Goal: Task Accomplishment & Management: Manage account settings

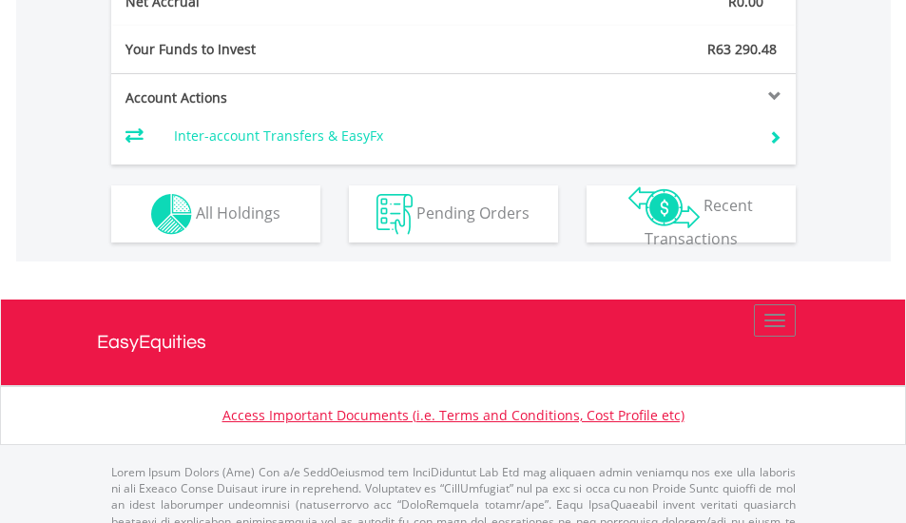
scroll to position [939, 0]
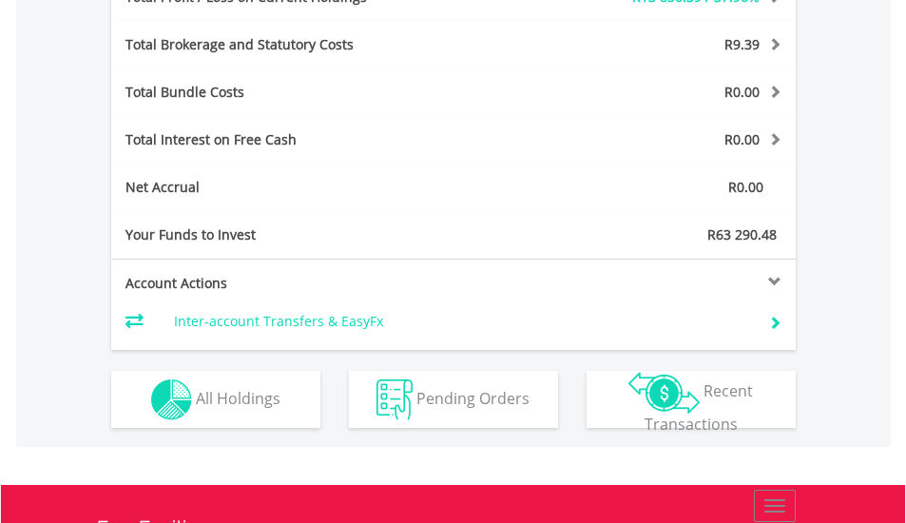
click at [281, 330] on td "Inter-account Transfers & EasyFx" at bounding box center [459, 321] width 570 height 29
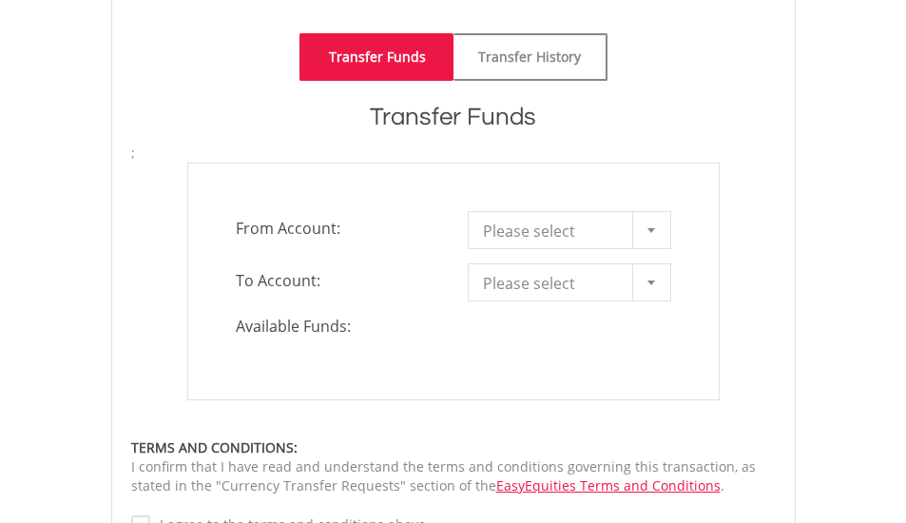
scroll to position [475, 0]
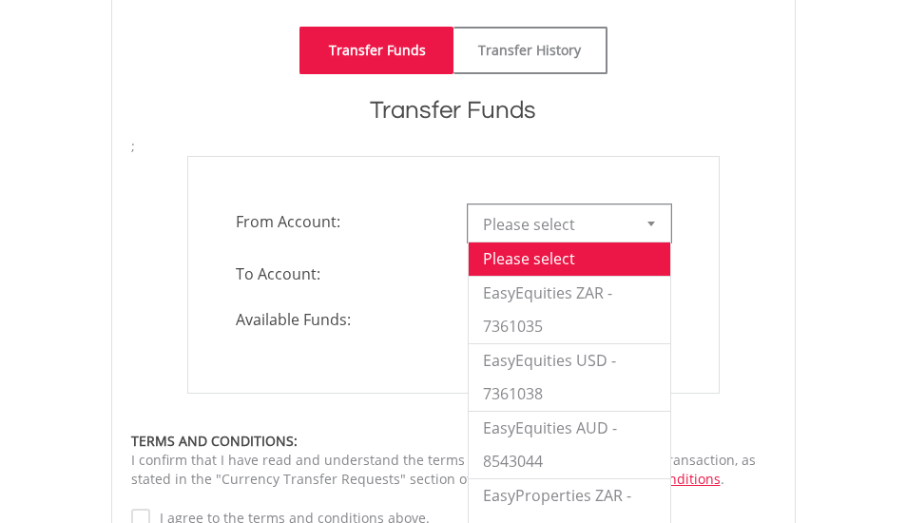
click at [522, 236] on span "Please select" at bounding box center [555, 224] width 144 height 38
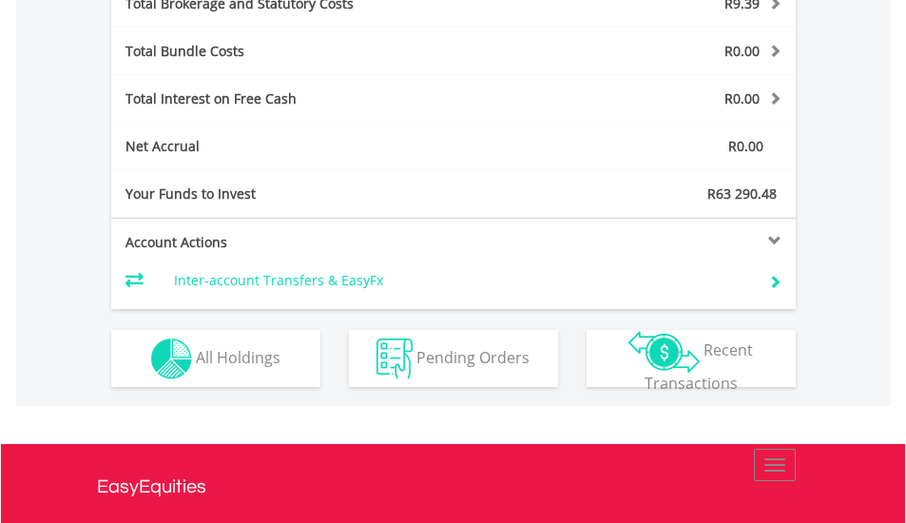
scroll to position [1176, 0]
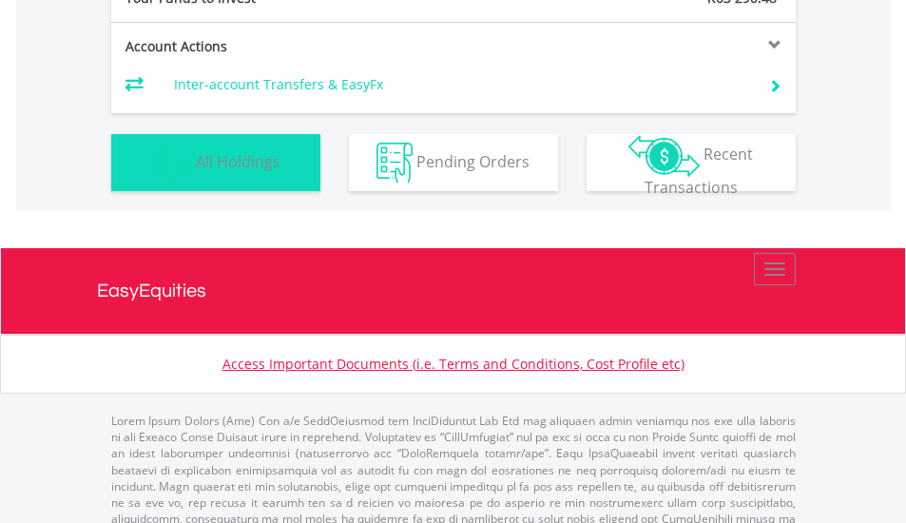
click at [234, 178] on button "Holdings All Holdings" at bounding box center [215, 162] width 209 height 57
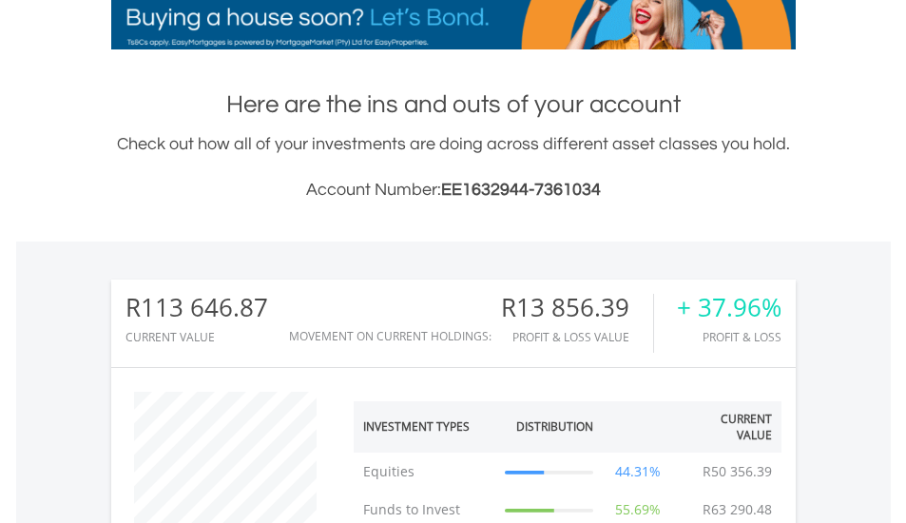
scroll to position [0, 0]
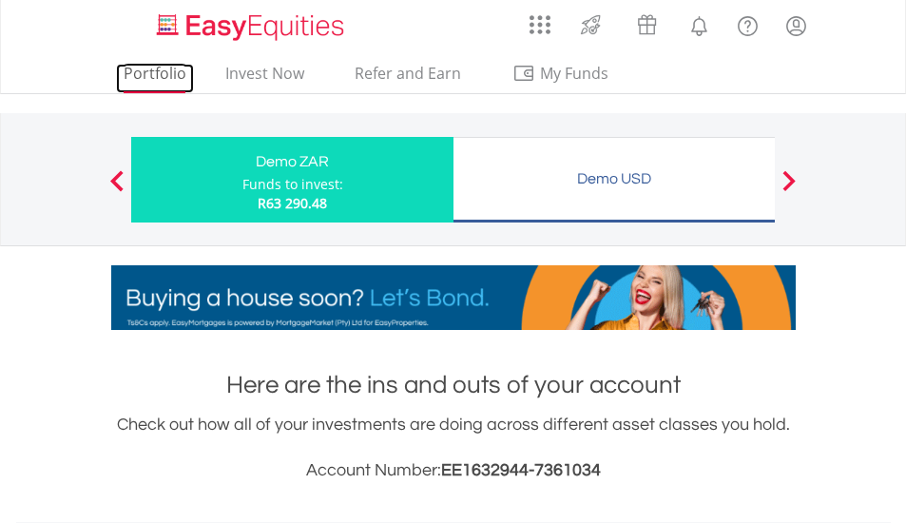
click at [174, 71] on link "Portfolio" at bounding box center [155, 78] width 78 height 29
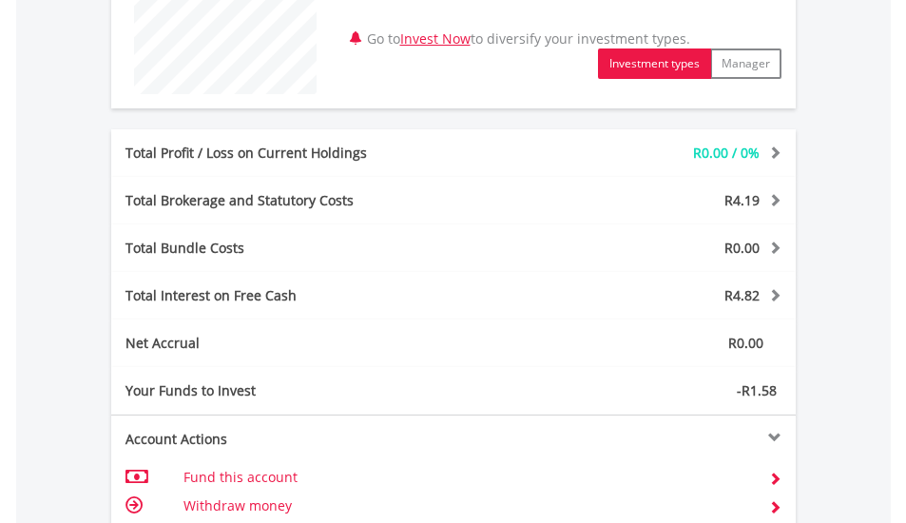
scroll to position [1071, 0]
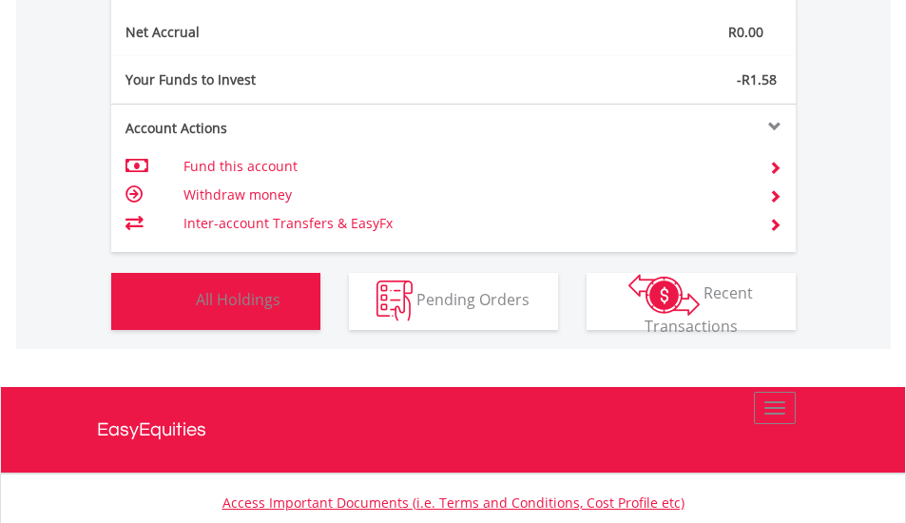
click at [253, 282] on button "Holdings All Holdings" at bounding box center [215, 301] width 209 height 57
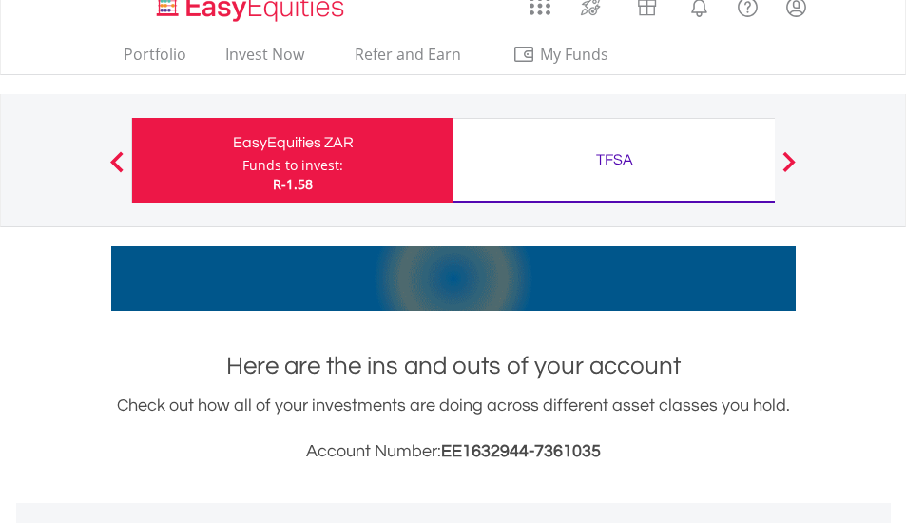
scroll to position [0, 0]
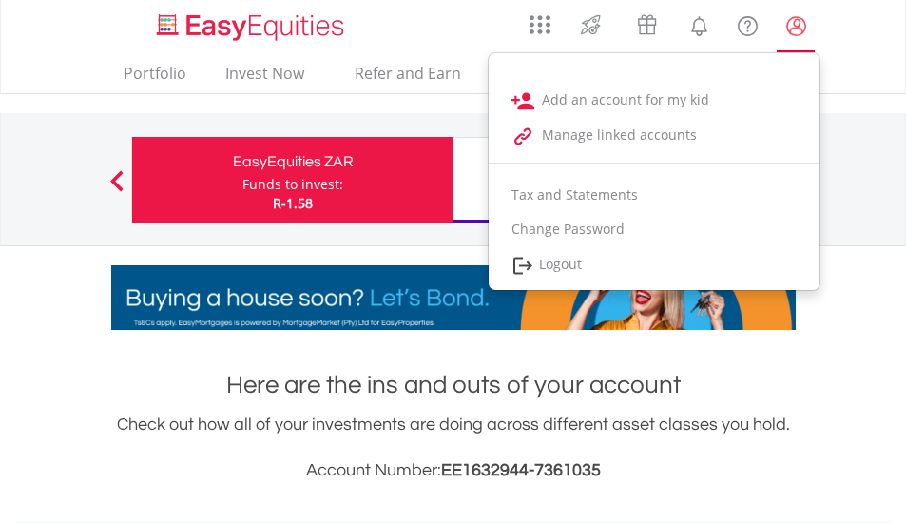
click at [800, 29] on lord-icon "My Profile" at bounding box center [796, 26] width 24 height 24
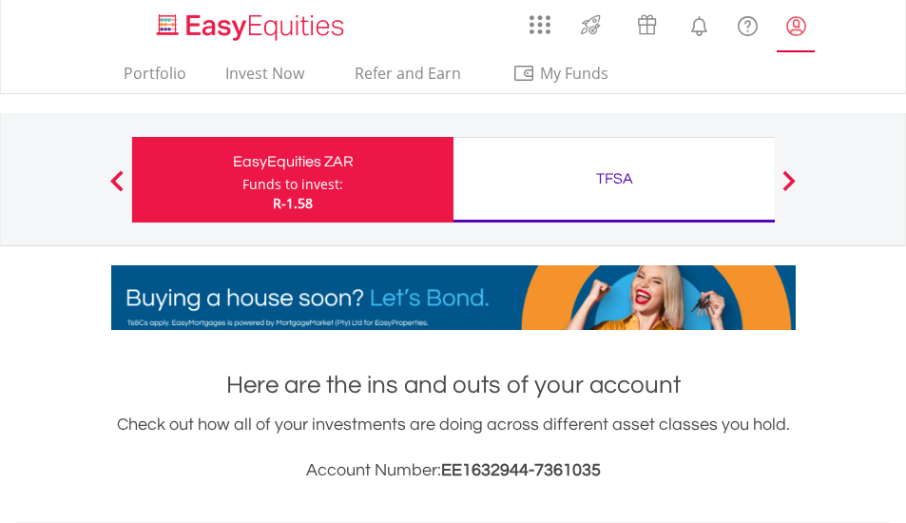
click at [794, 28] on lord-icon "My Profile" at bounding box center [796, 26] width 24 height 24
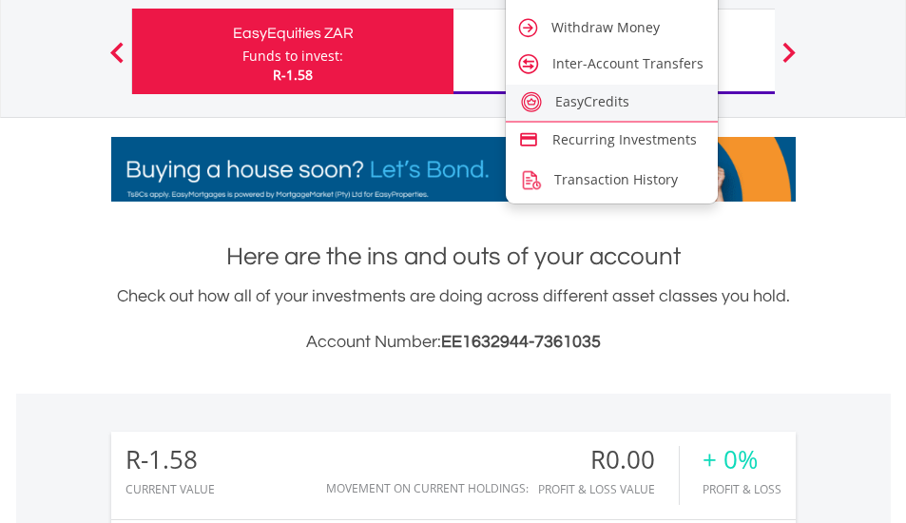
scroll to position [95, 0]
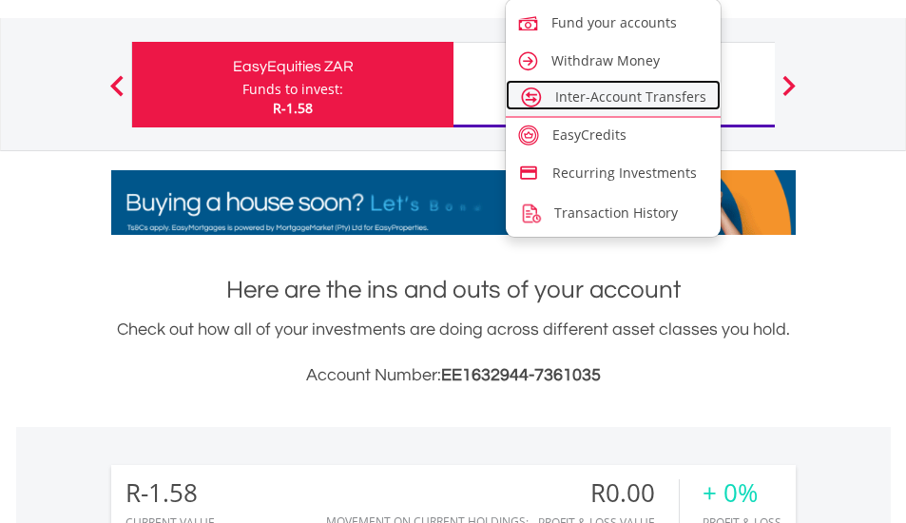
click at [619, 106] on link "Inter-Account Transfers" at bounding box center [614, 95] width 216 height 30
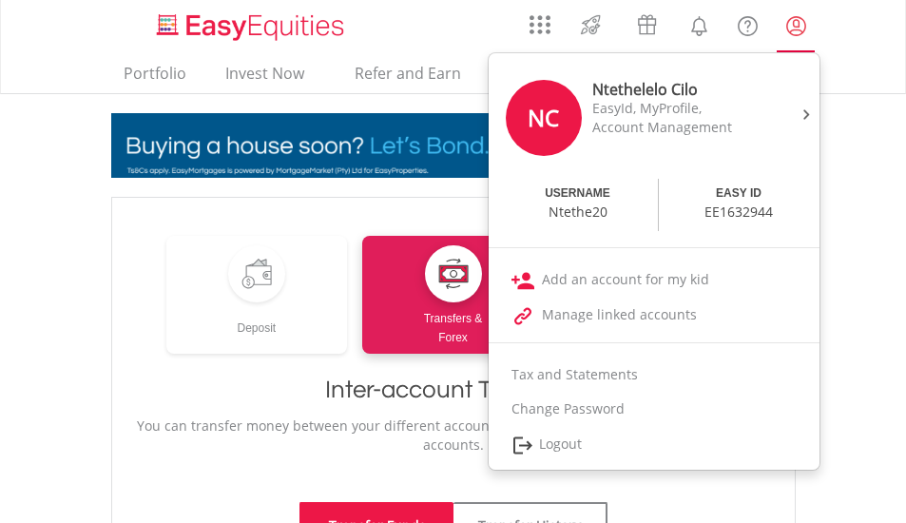
click at [799, 38] on link "My Profile" at bounding box center [796, 26] width 48 height 42
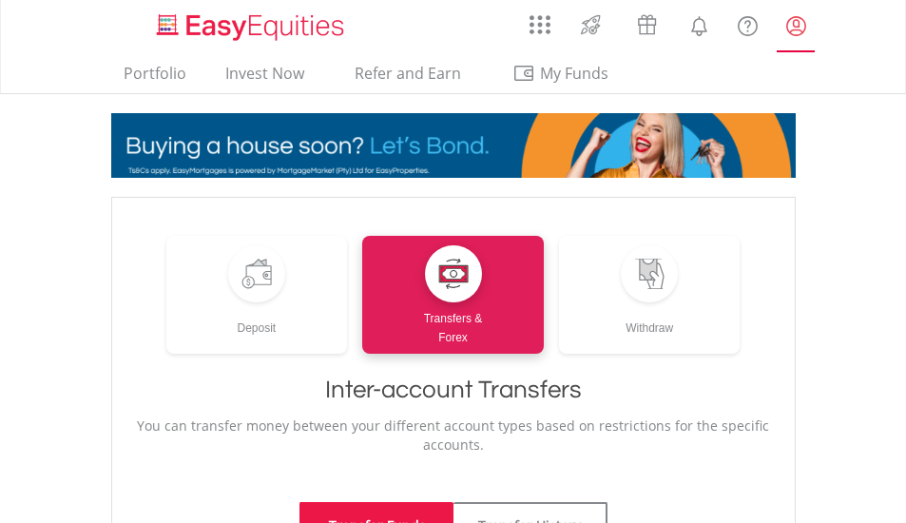
click at [799, 38] on link "My Profile" at bounding box center [796, 26] width 48 height 42
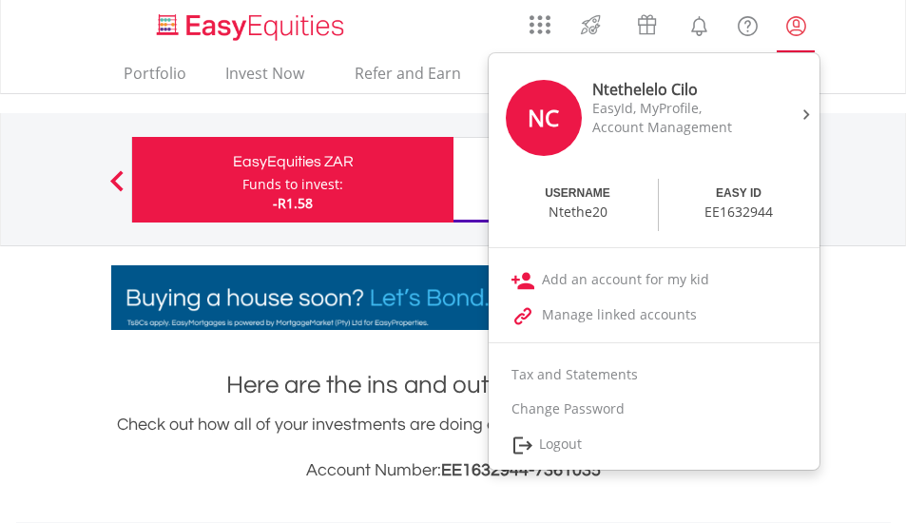
scroll to position [183, 228]
click at [798, 42] on link "My Profile" at bounding box center [796, 26] width 48 height 42
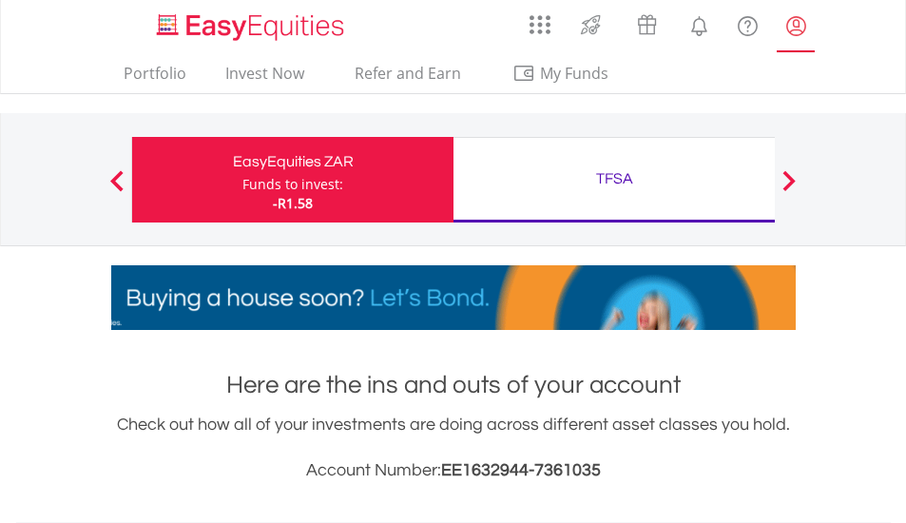
click at [798, 42] on link "My Profile" at bounding box center [796, 26] width 48 height 42
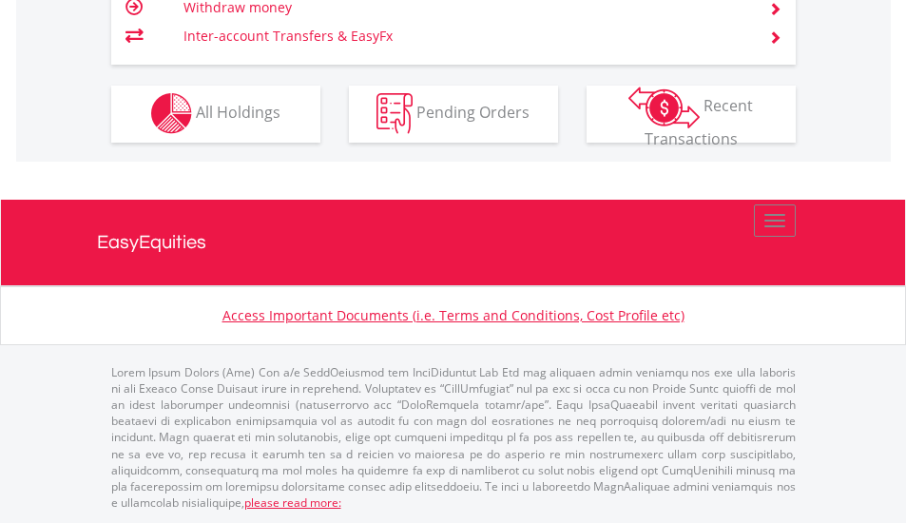
scroll to position [1163, 0]
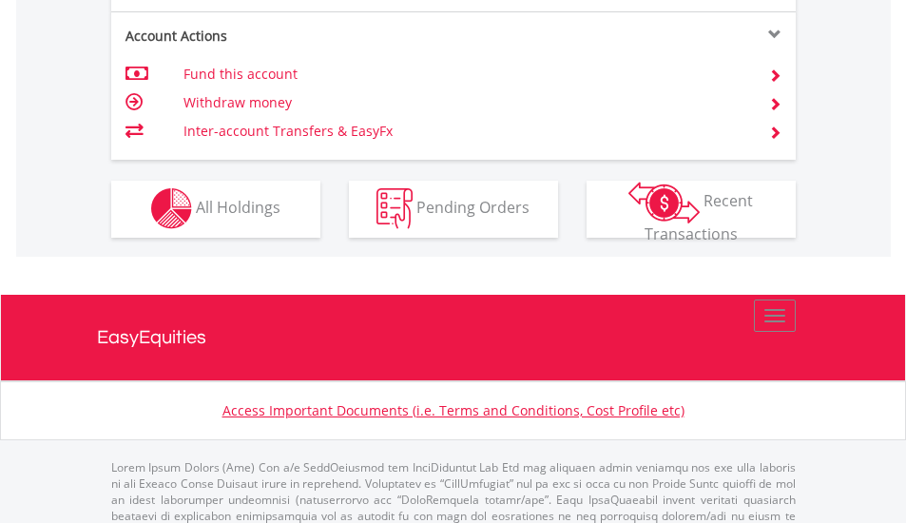
click at [268, 104] on td "Withdraw money" at bounding box center [464, 102] width 562 height 29
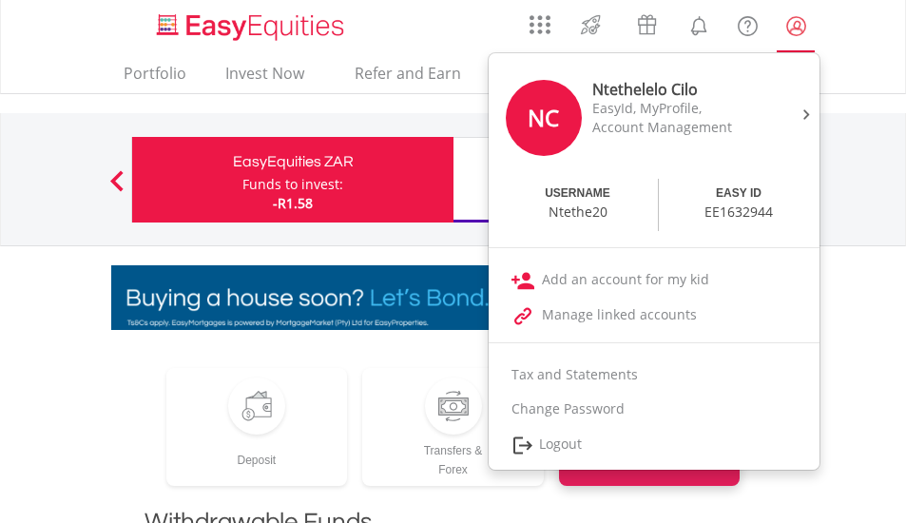
click at [790, 29] on lord-icon "My Profile" at bounding box center [796, 26] width 24 height 24
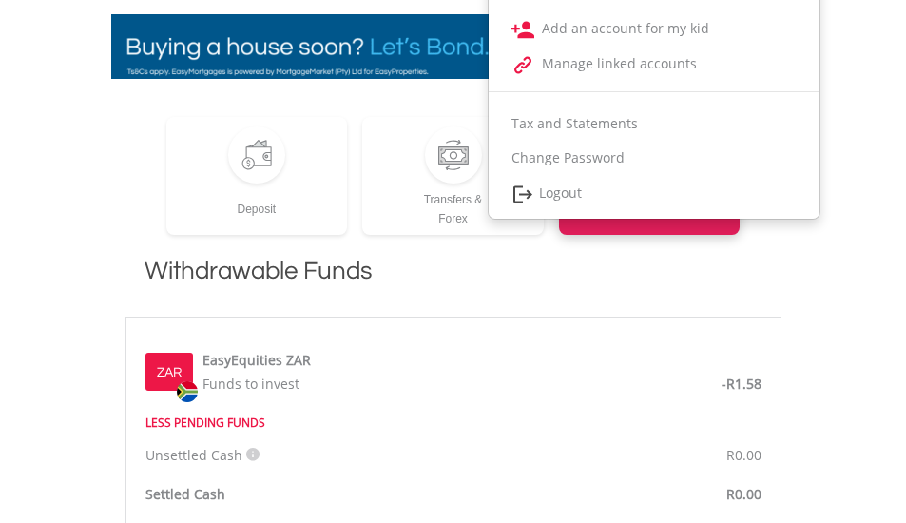
scroll to position [285, 0]
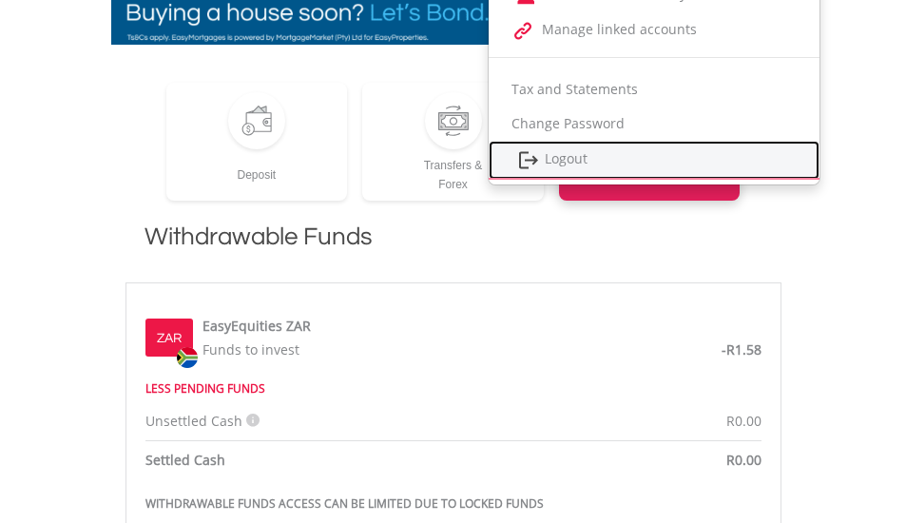
click at [572, 155] on link "Logout" at bounding box center [654, 160] width 331 height 39
